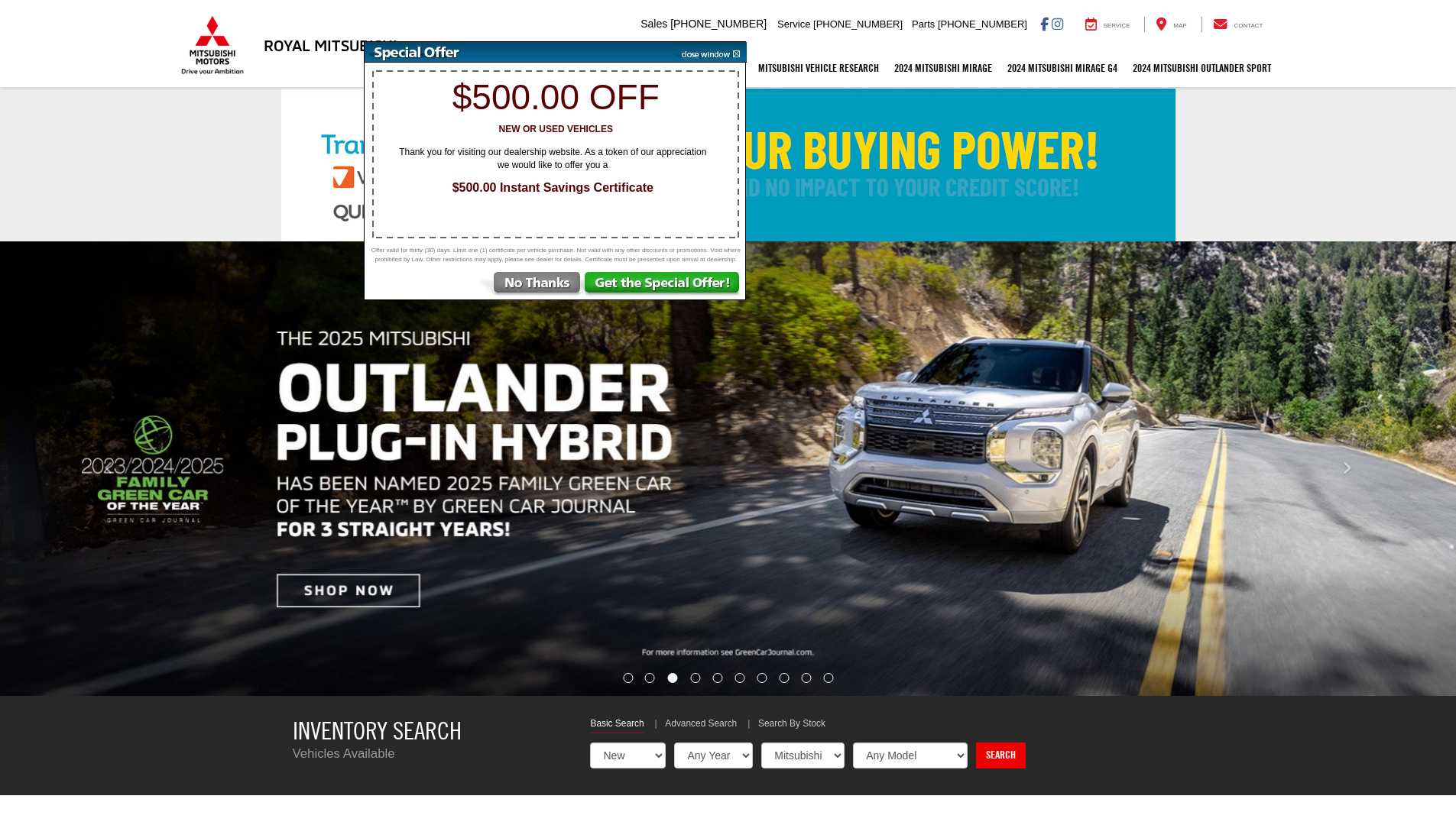
select select "Mitsubishi"
